Goal: Information Seeking & Learning: Find specific fact

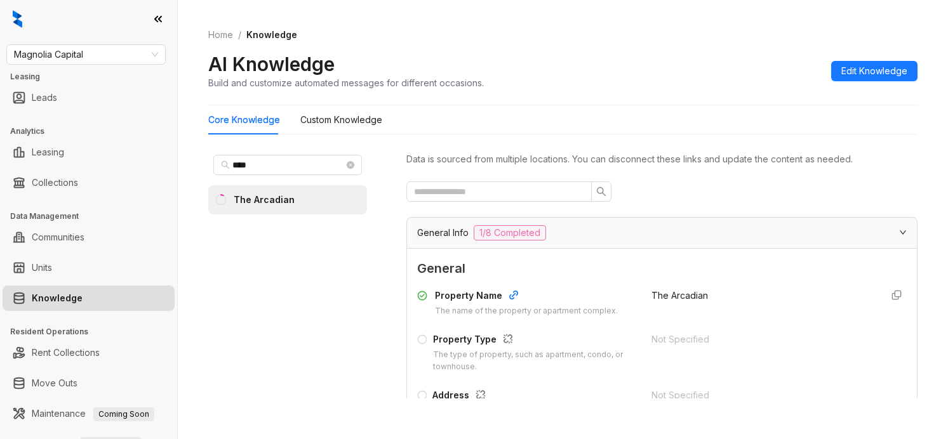
click at [112, 58] on span "Magnolia Capital" at bounding box center [86, 54] width 144 height 19
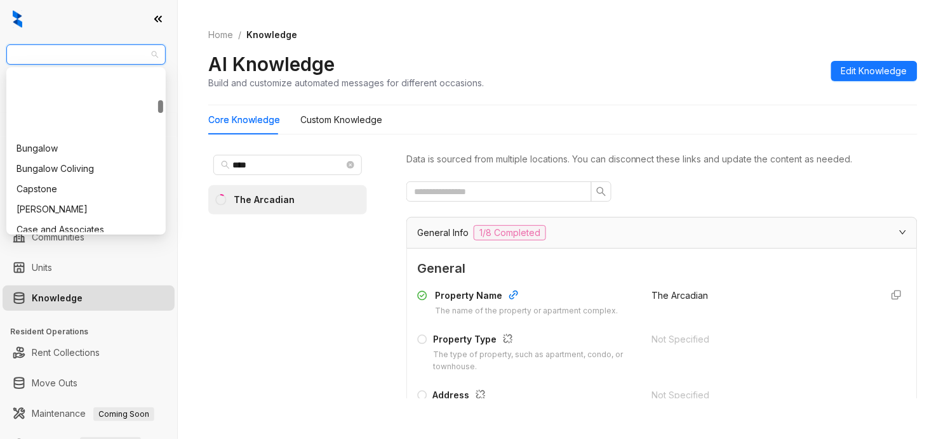
scroll to position [397, 0]
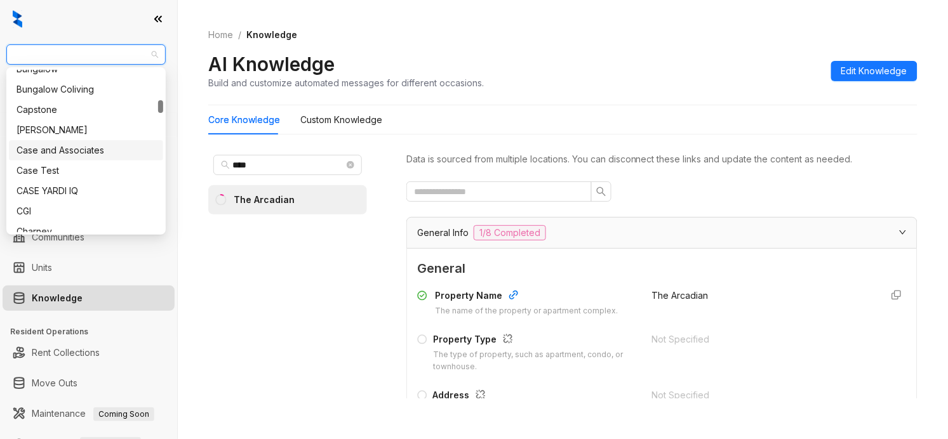
click at [70, 148] on div "Case and Associates" at bounding box center [86, 151] width 139 height 14
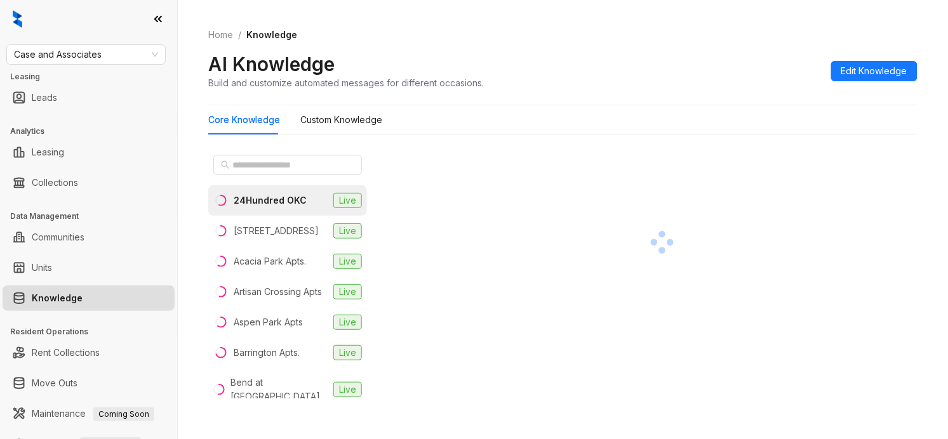
click at [926, 152] on div "Home / Knowledge AI Knowledge Build and customize automated messages for differ…" at bounding box center [563, 219] width 770 height 439
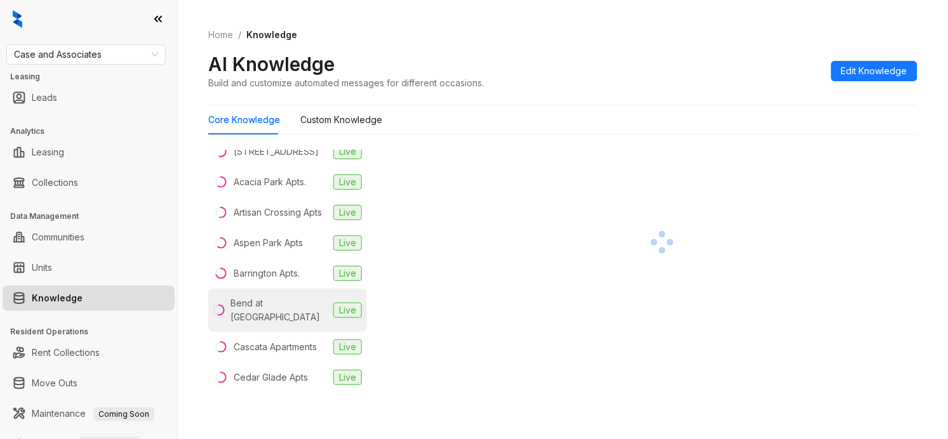
scroll to position [238, 0]
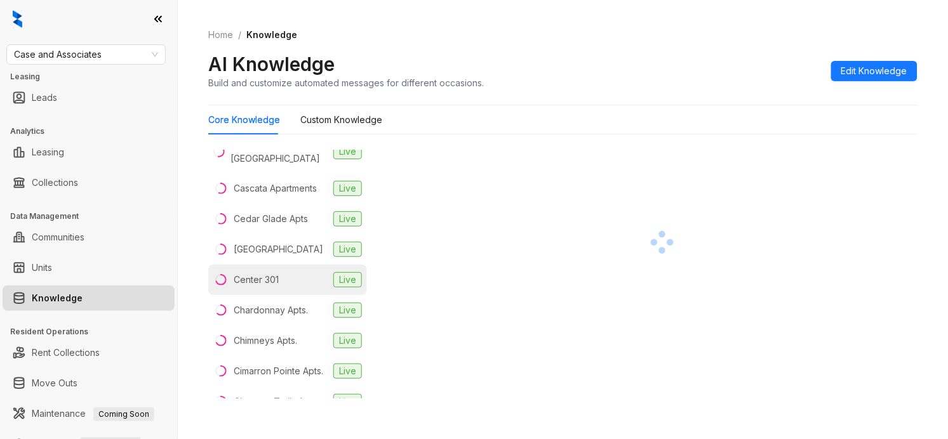
click at [286, 295] on li "Center 301 Live" at bounding box center [287, 280] width 159 height 30
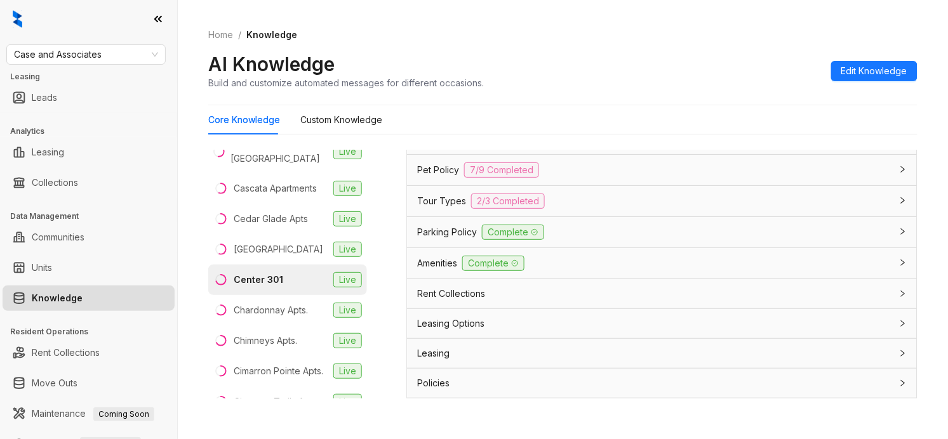
scroll to position [998, 0]
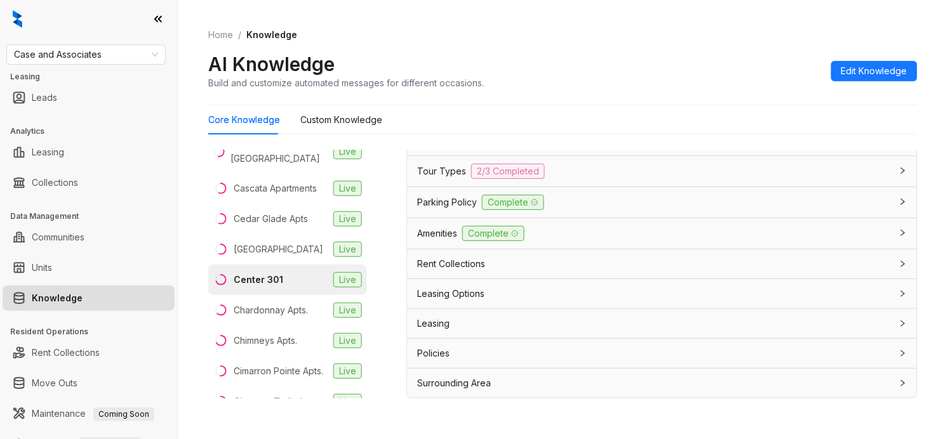
click at [603, 270] on div "Rent Collections" at bounding box center [654, 264] width 474 height 14
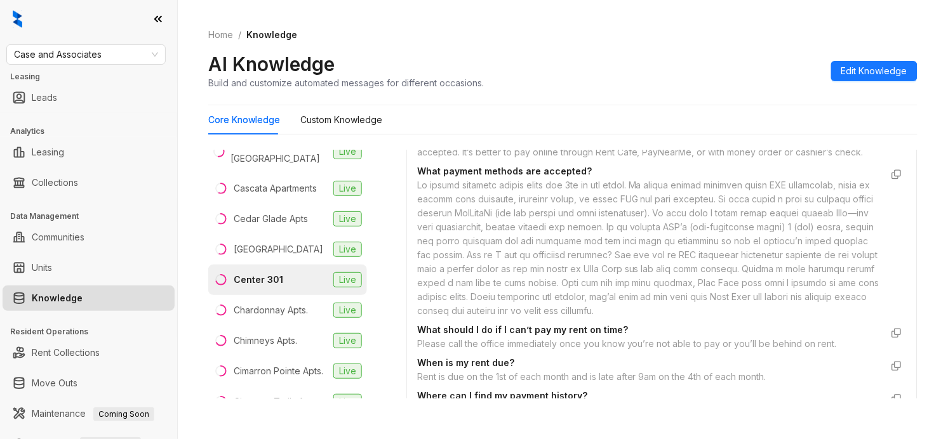
scroll to position [2121, 0]
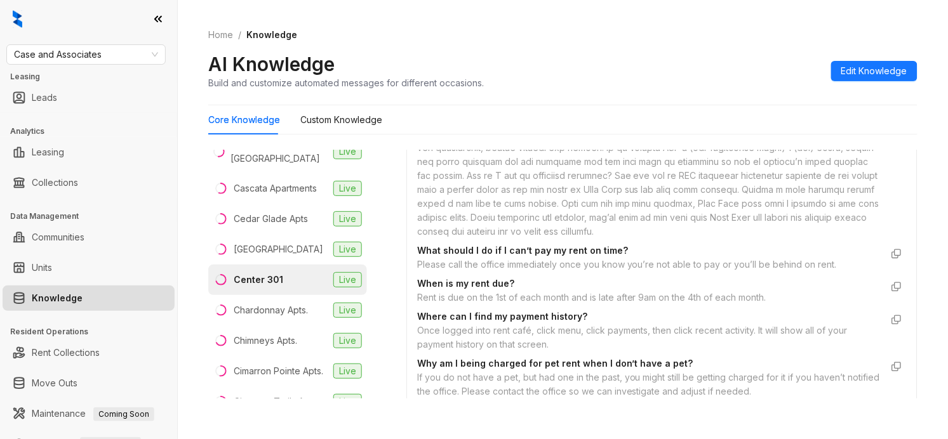
click at [652, 175] on div at bounding box center [649, 169] width 464 height 140
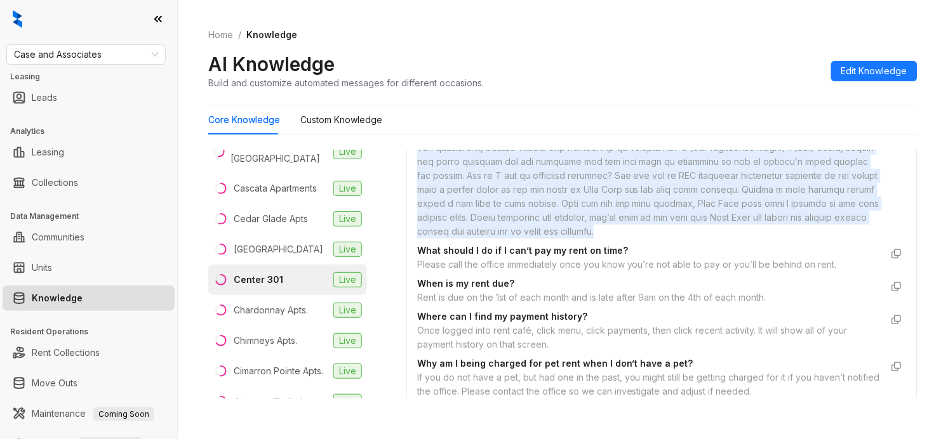
drag, startPoint x: 652, startPoint y: 175, endPoint x: 697, endPoint y: 314, distance: 146.0
click at [697, 239] on div at bounding box center [649, 169] width 464 height 140
copy div "We accept online payments using ACH withdrawal, debit or credit card payments, …"
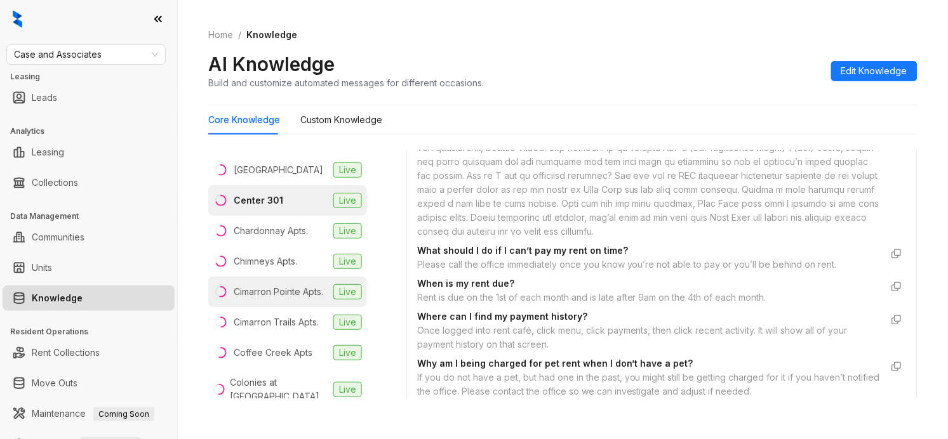
click at [279, 299] on div "Cimarron Pointe Apts." at bounding box center [279, 292] width 90 height 14
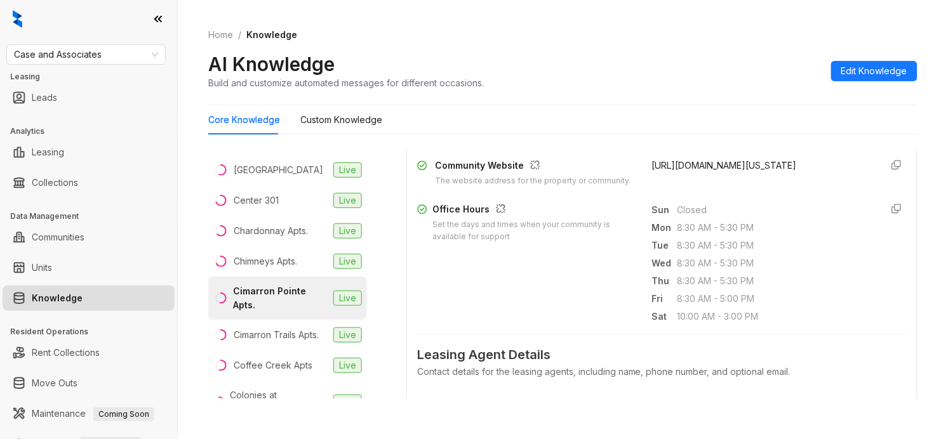
scroll to position [238, 0]
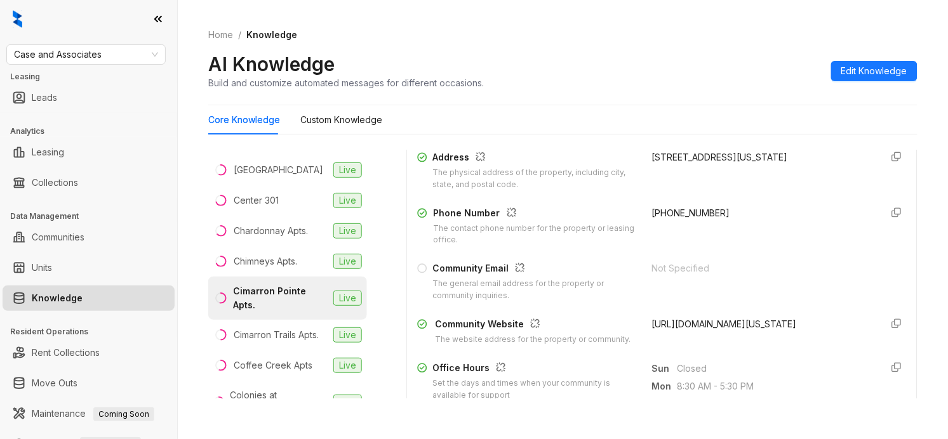
click at [686, 210] on span "+14057223588" at bounding box center [691, 213] width 78 height 11
drag, startPoint x: 686, startPoint y: 210, endPoint x: 629, endPoint y: 205, distance: 57.3
click at [629, 205] on div "Property Name The name of the property or apartment complex. Cimarron Pointe Ap…" at bounding box center [662, 198] width 490 height 305
copy span "+14057223588"
click at [326, 348] on li "Cimarron Trails Apts. Live" at bounding box center [287, 335] width 159 height 30
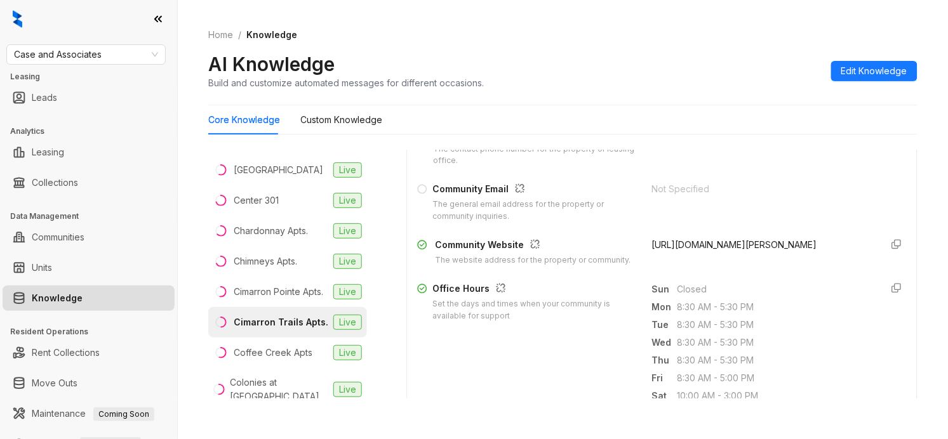
scroll to position [159, 0]
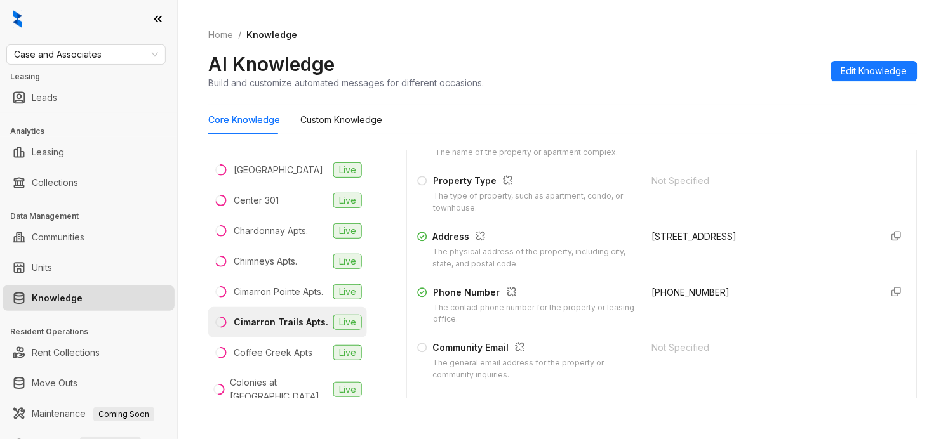
click at [674, 291] on span "+14053211457" at bounding box center [691, 292] width 78 height 11
copy div "+14053211457"
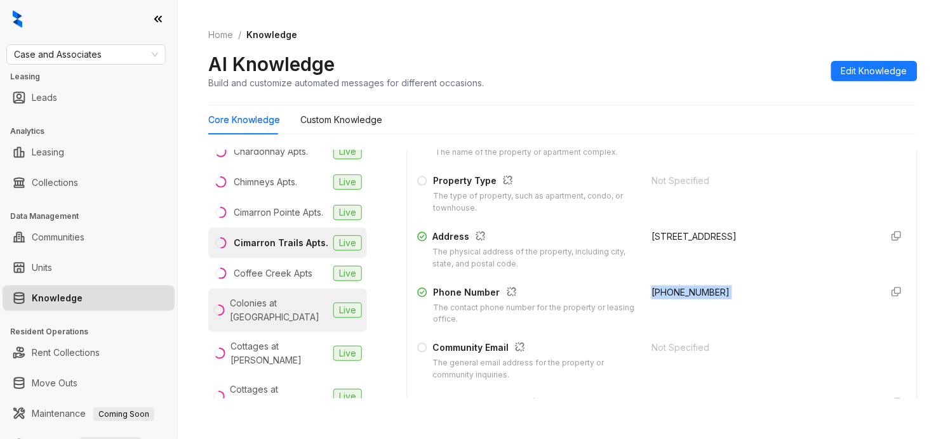
scroll to position [476, 0]
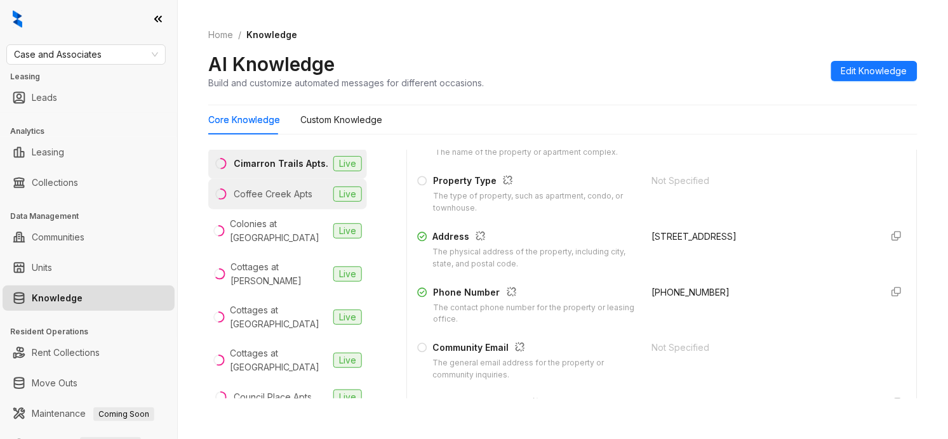
click at [290, 210] on li "Coffee Creek Apts Live" at bounding box center [287, 194] width 159 height 30
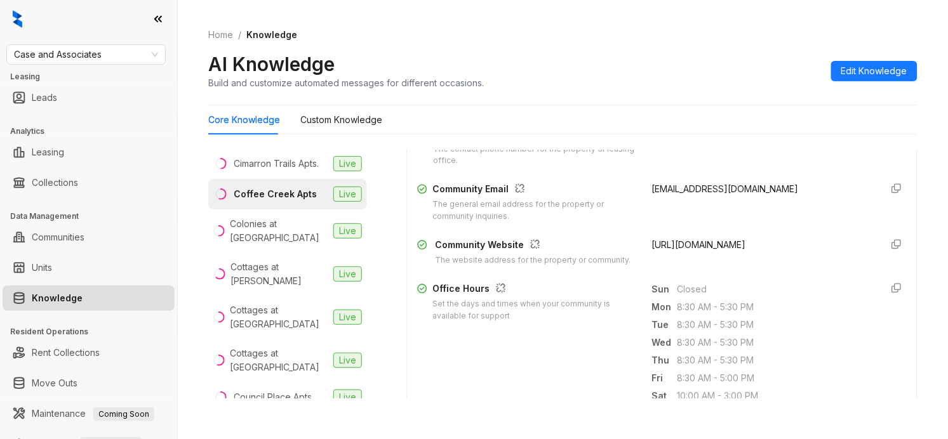
scroll to position [238, 0]
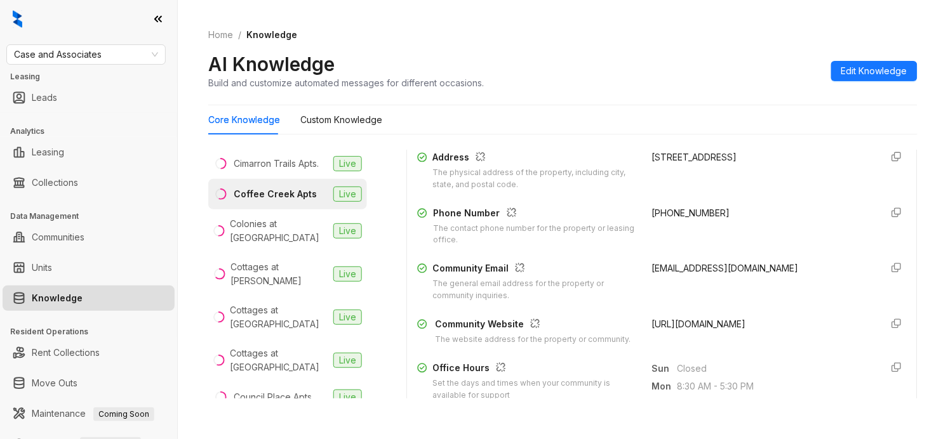
click at [664, 211] on span "+19183764477" at bounding box center [691, 213] width 78 height 11
copy div "+19183764477"
click at [129, 58] on span "Case and Associates" at bounding box center [86, 54] width 144 height 19
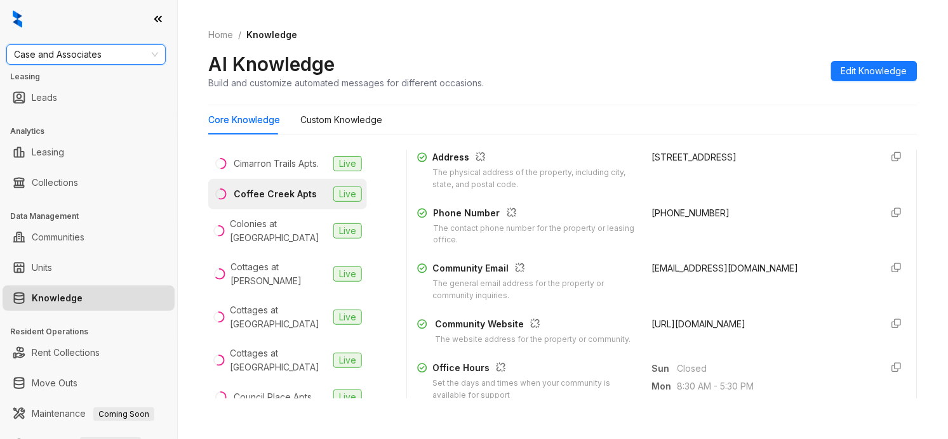
click at [113, 49] on span "Case and Associates" at bounding box center [86, 54] width 144 height 19
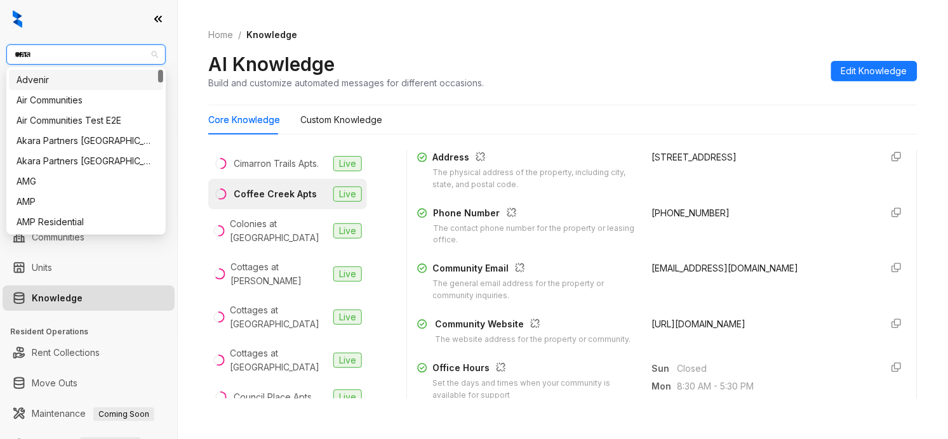
type input "******"
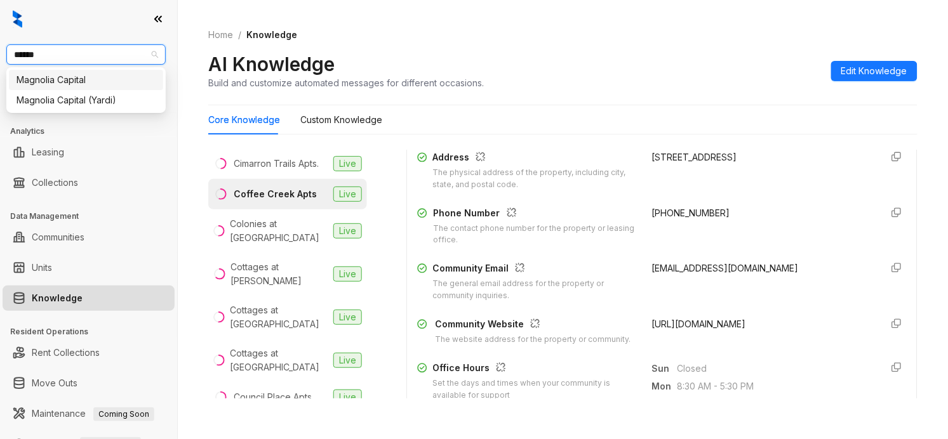
click at [111, 78] on div "Magnolia Capital" at bounding box center [86, 80] width 139 height 14
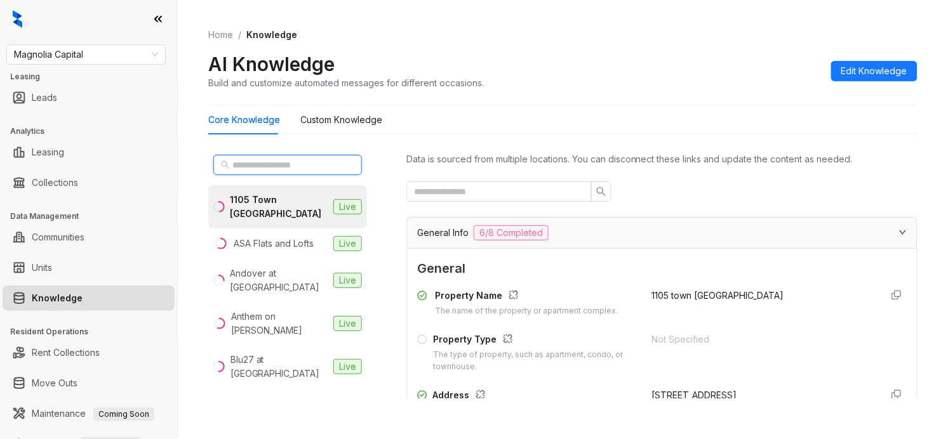
click at [302, 160] on input "text" at bounding box center [288, 165] width 112 height 14
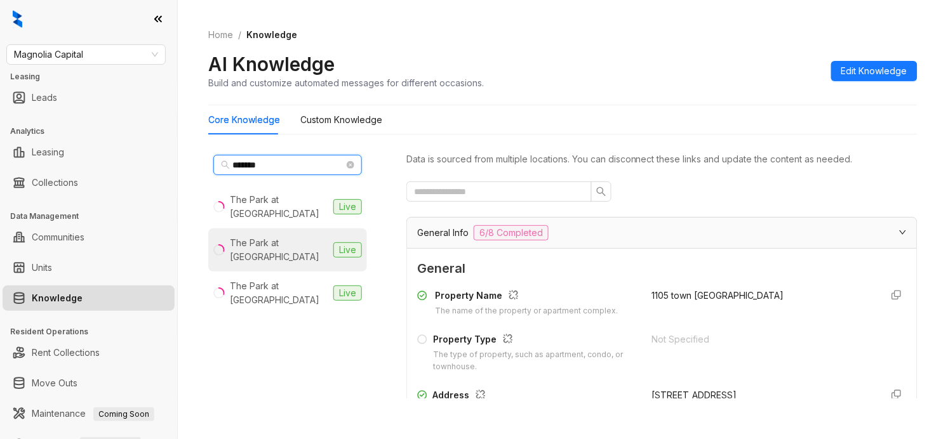
type input "*******"
click at [311, 236] on div "The Park at Positano" at bounding box center [279, 250] width 98 height 28
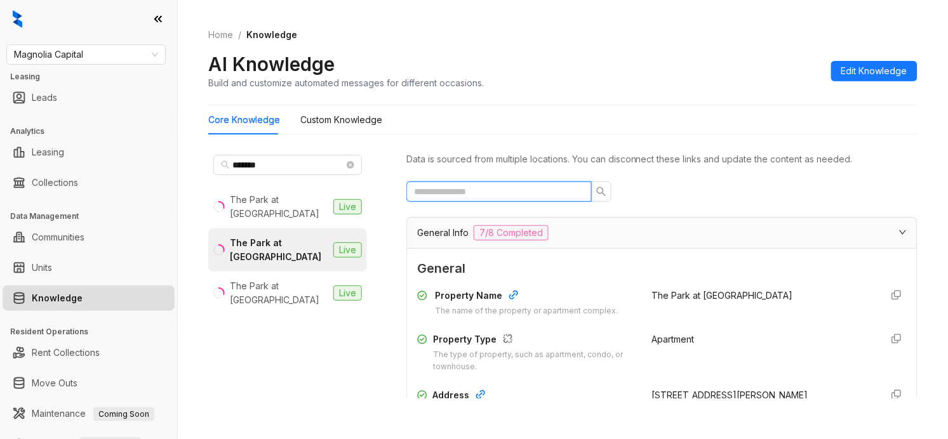
click at [493, 185] on input "text" at bounding box center [494, 192] width 160 height 14
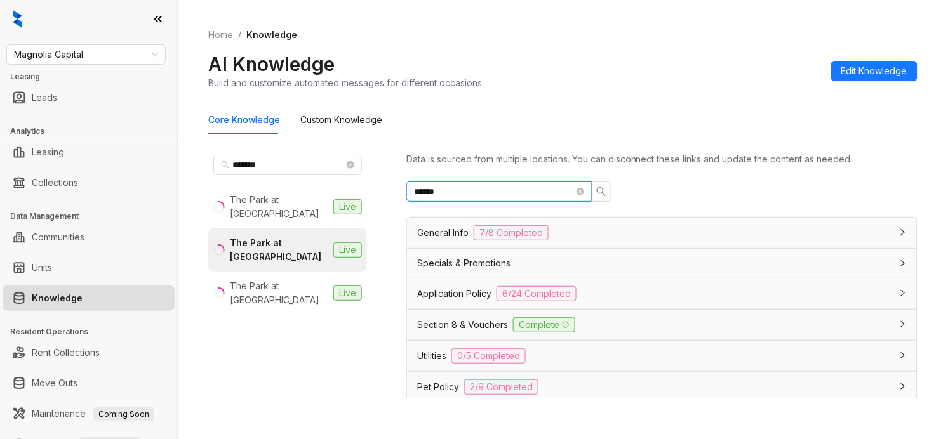
type input "******"
click at [588, 194] on span "******" at bounding box center [498, 192] width 185 height 20
click at [580, 194] on icon "close-circle" at bounding box center [581, 192] width 8 height 8
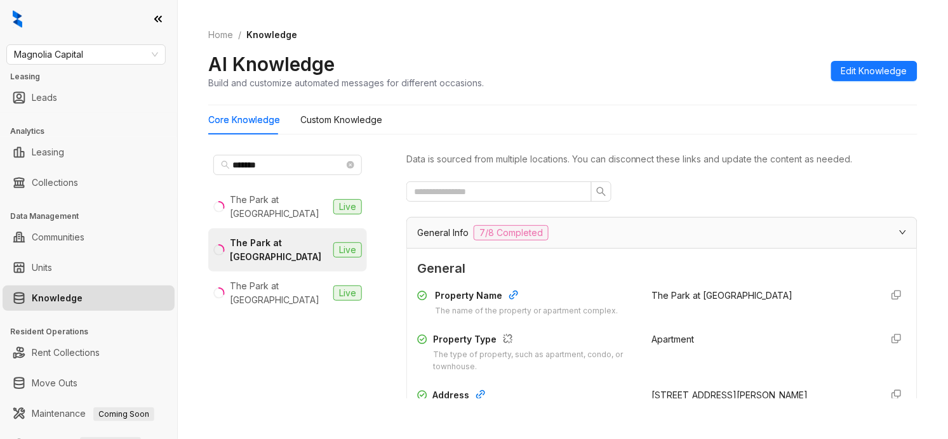
click at [558, 231] on div "General Info 7/8 Completed" at bounding box center [654, 232] width 474 height 15
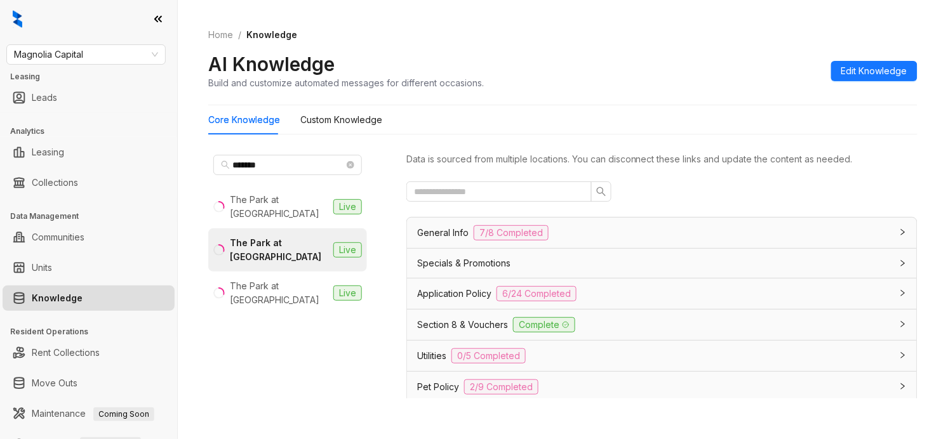
click at [597, 229] on div "General Info 7/8 Completed" at bounding box center [654, 232] width 474 height 15
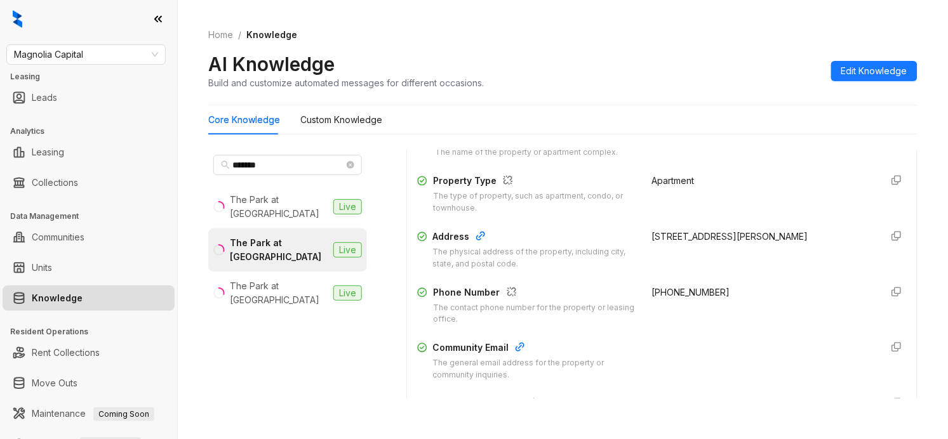
scroll to position [318, 0]
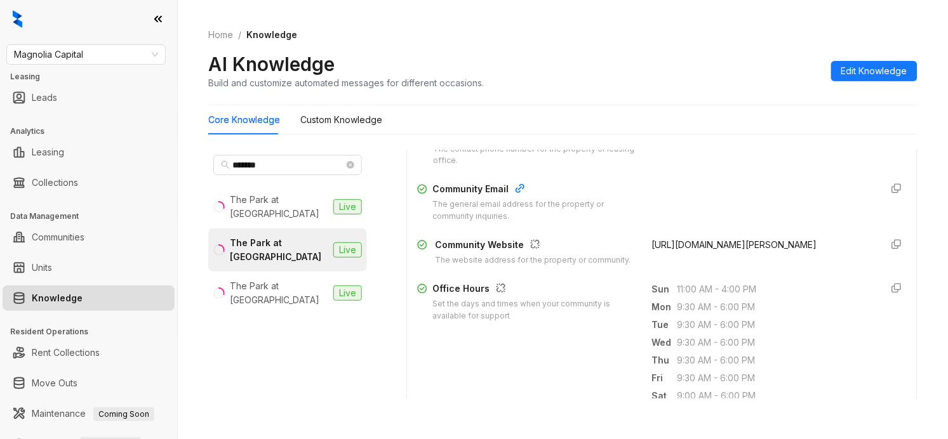
click at [699, 250] on span "https://www.theparkatpositano.com/the-park-at-positano-fort-myers-fl/" at bounding box center [734, 244] width 165 height 11
copy form "https://www.theparkatpositano.com/the-park-at-positano-fort-myers-fl/"
